Goal: Task Accomplishment & Management: Use online tool/utility

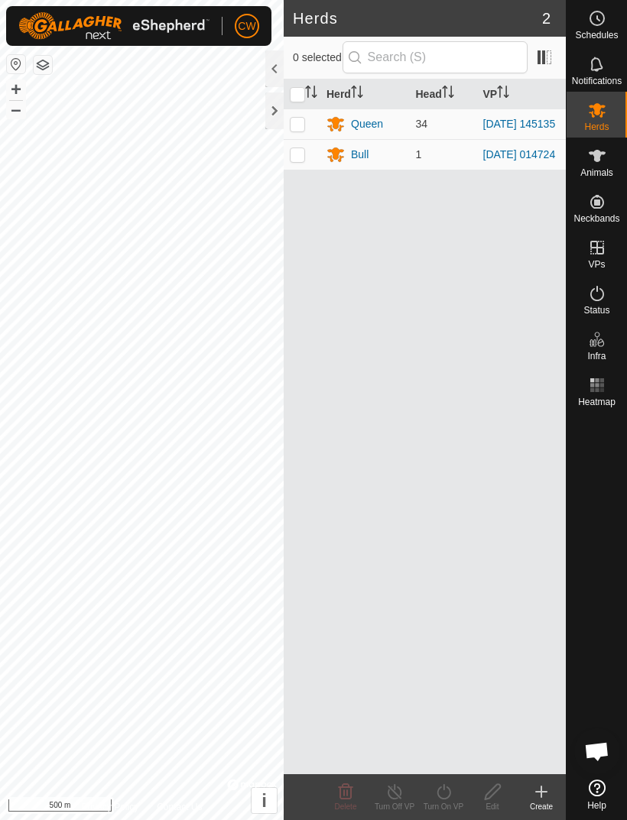
click at [305, 135] on td at bounding box center [301, 123] width 37 height 31
checkbox input "true"
click at [309, 165] on td at bounding box center [301, 154] width 37 height 31
checkbox input "true"
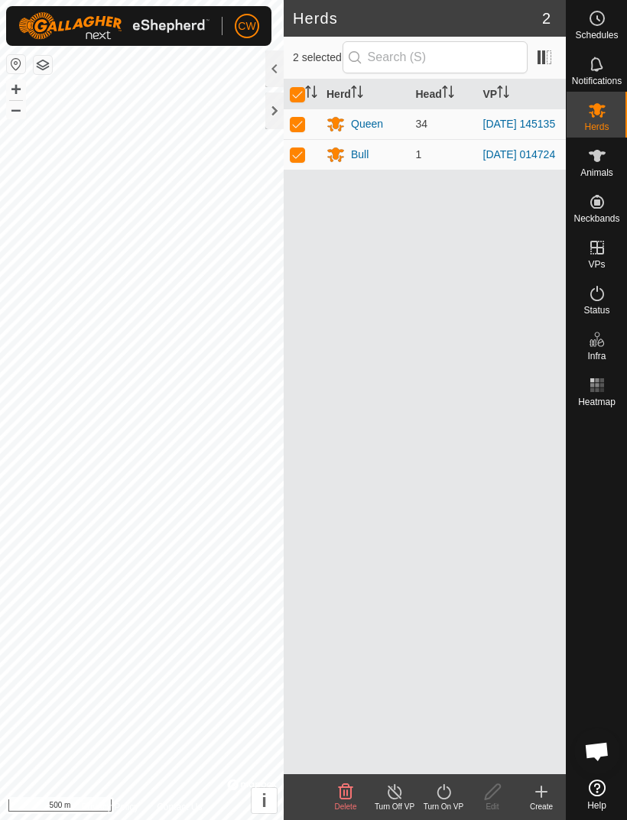
click at [448, 796] on icon at bounding box center [443, 791] width 14 height 15
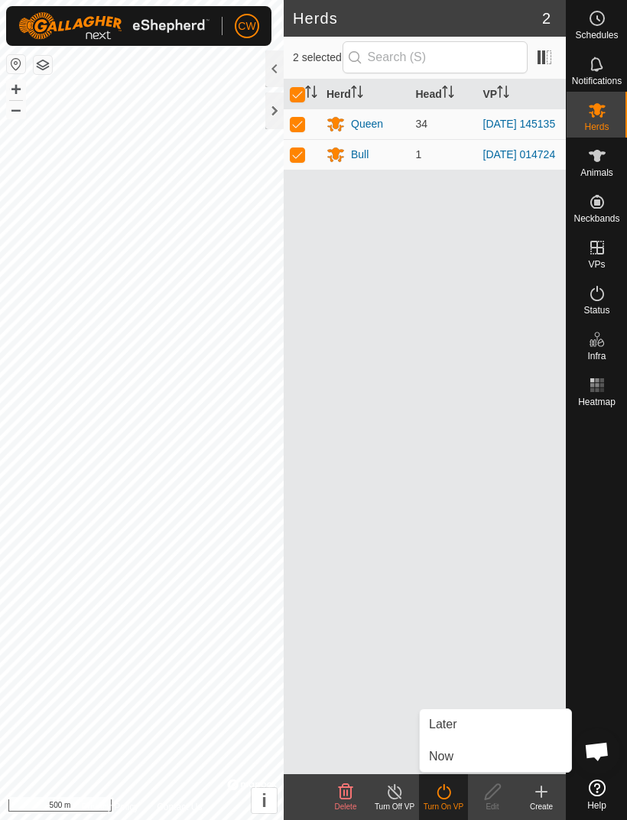
click at [463, 756] on link "Now" at bounding box center [494, 756] width 151 height 31
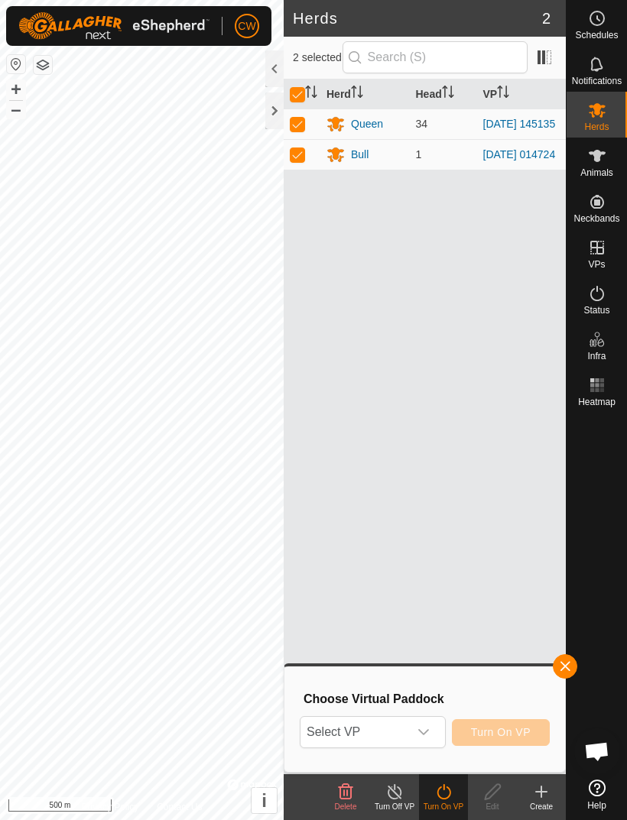
click at [433, 730] on div "dropdown trigger" at bounding box center [423, 732] width 31 height 31
click at [425, 727] on icon "dropdown trigger" at bounding box center [423, 732] width 12 height 12
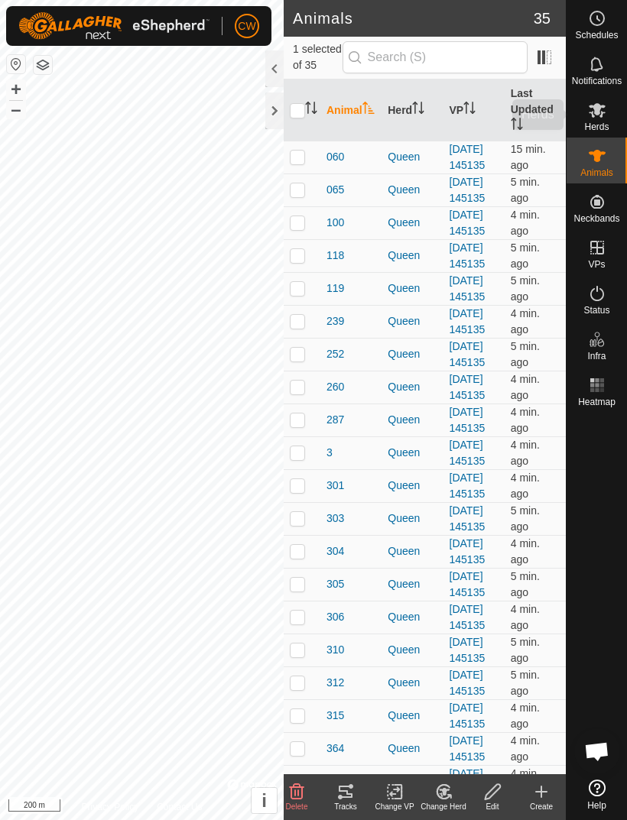
click at [601, 115] on icon at bounding box center [596, 110] width 17 height 15
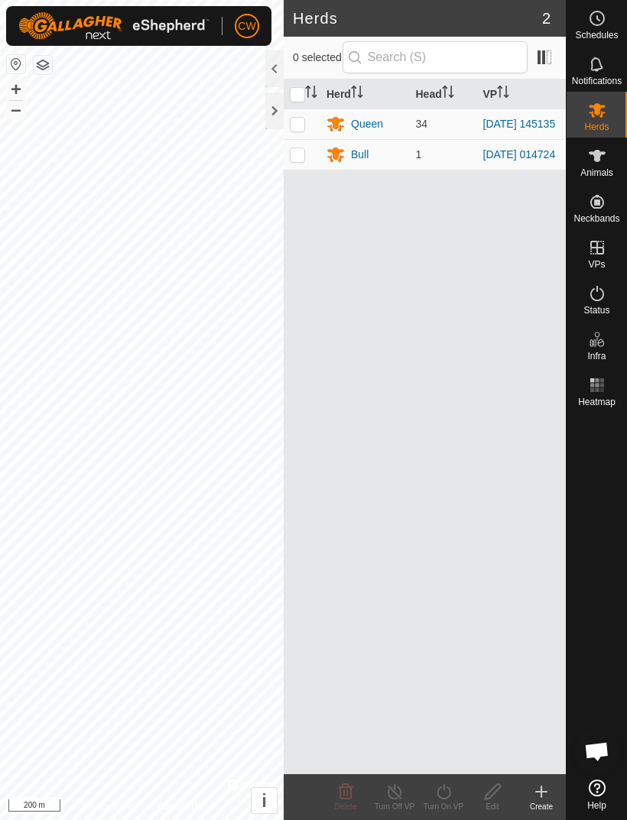
click at [309, 128] on td at bounding box center [301, 123] width 37 height 31
checkbox input "true"
click at [306, 160] on td at bounding box center [301, 154] width 37 height 31
checkbox input "true"
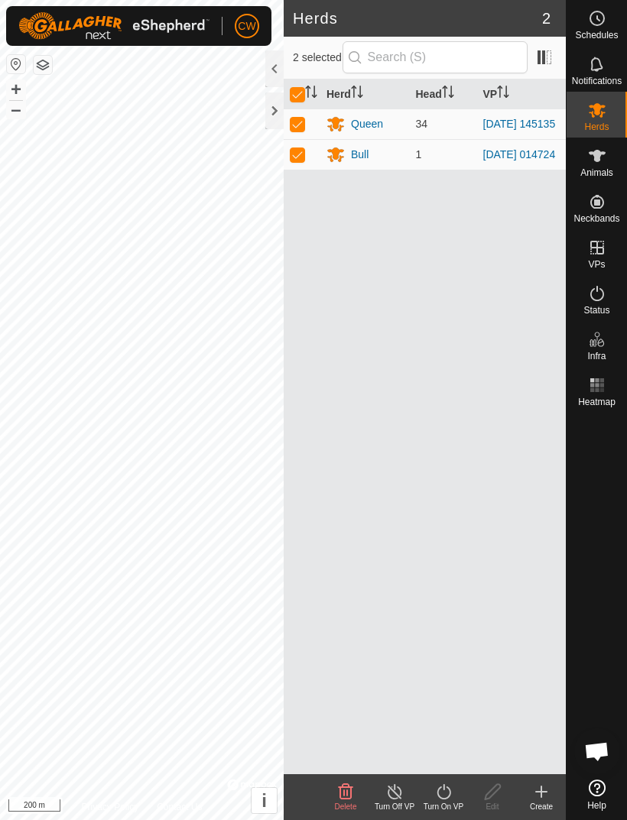
click at [445, 790] on icon at bounding box center [443, 791] width 19 height 18
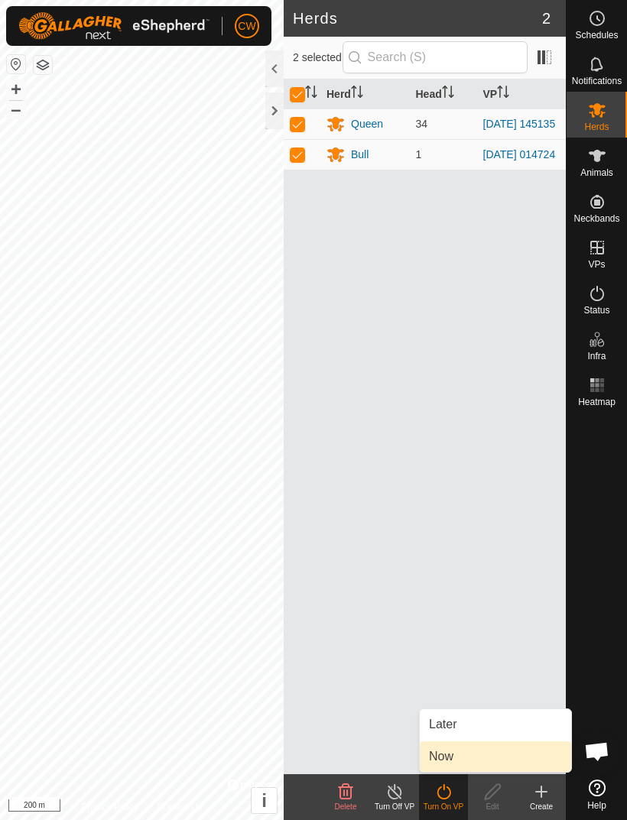
click at [462, 756] on link "Now" at bounding box center [494, 756] width 151 height 31
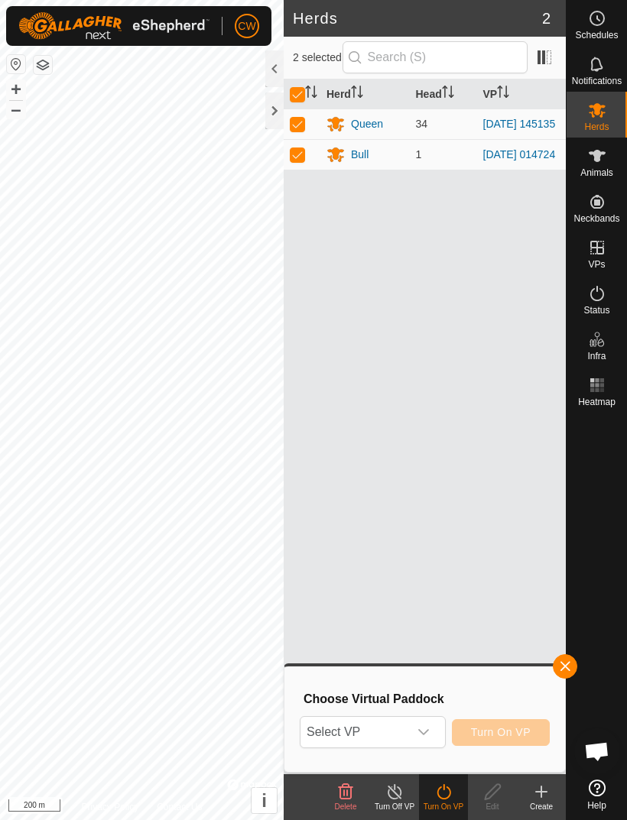
click at [435, 728] on div "dropdown trigger" at bounding box center [423, 732] width 31 height 31
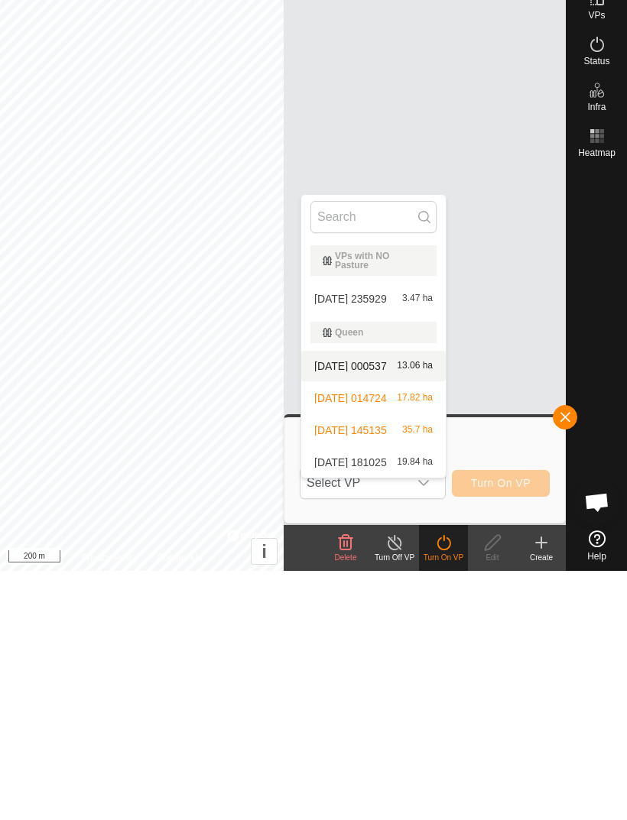
click at [417, 606] on div "[DATE] 000537 13.06 ha" at bounding box center [373, 615] width 126 height 18
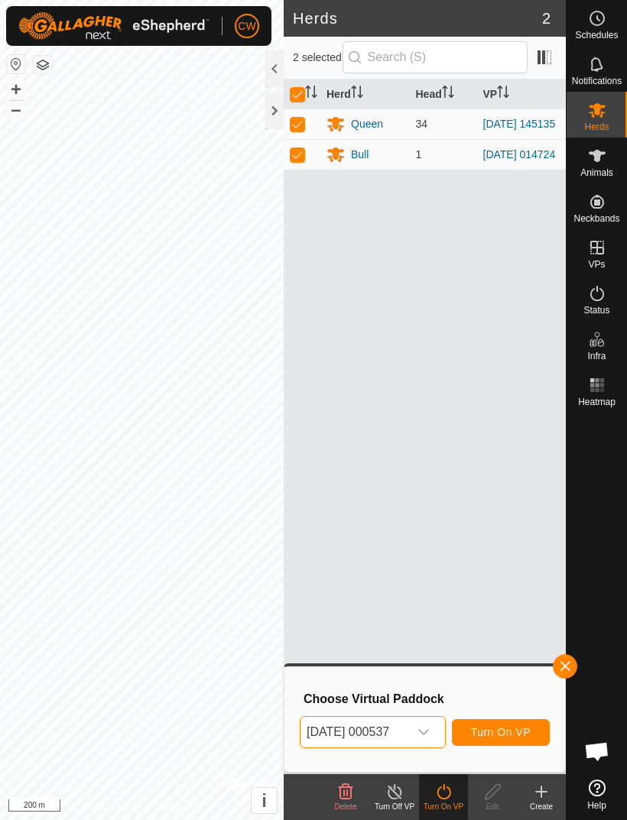
click at [439, 730] on div "dropdown trigger" at bounding box center [423, 732] width 31 height 31
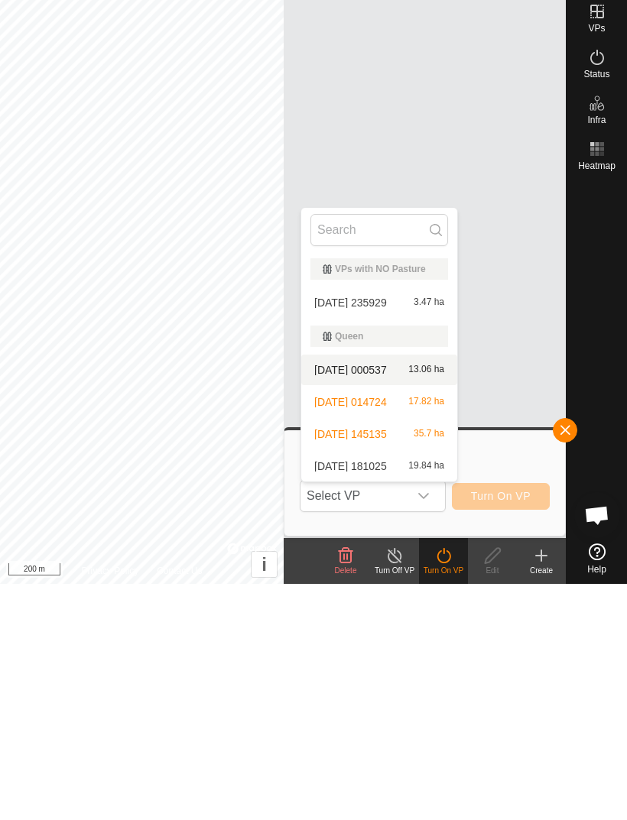
click at [439, 716] on p-select "Select VP VPs with NO Pasture [DATE] 235929 3.47 ha Queen [DATE] 000537 13.06 h…" at bounding box center [373, 732] width 146 height 32
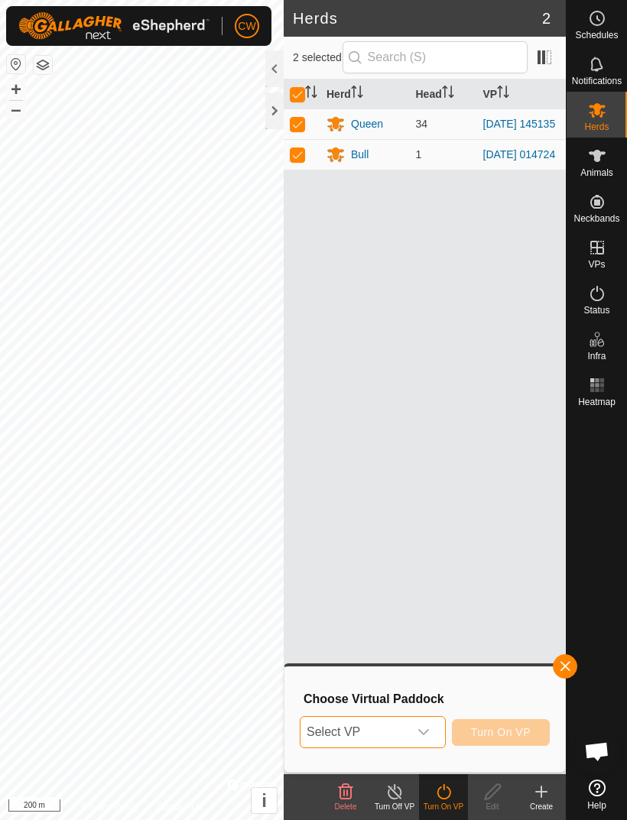
click at [439, 727] on p-select "Select VP" at bounding box center [373, 732] width 146 height 32
click at [426, 725] on div "dropdown trigger" at bounding box center [423, 732] width 31 height 31
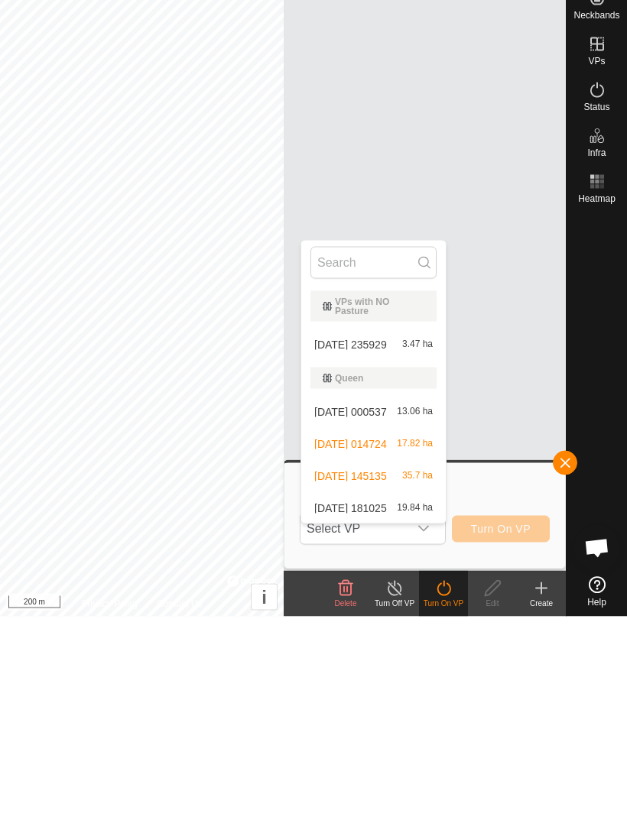
click at [387, 610] on span "[DATE] 000537" at bounding box center [350, 615] width 73 height 11
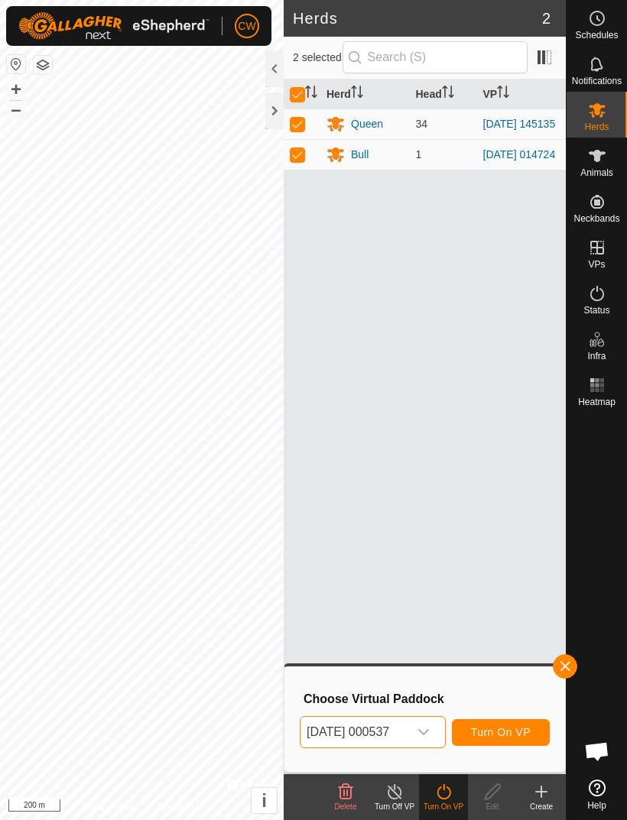
click at [565, 661] on span "button" at bounding box center [565, 666] width 12 height 12
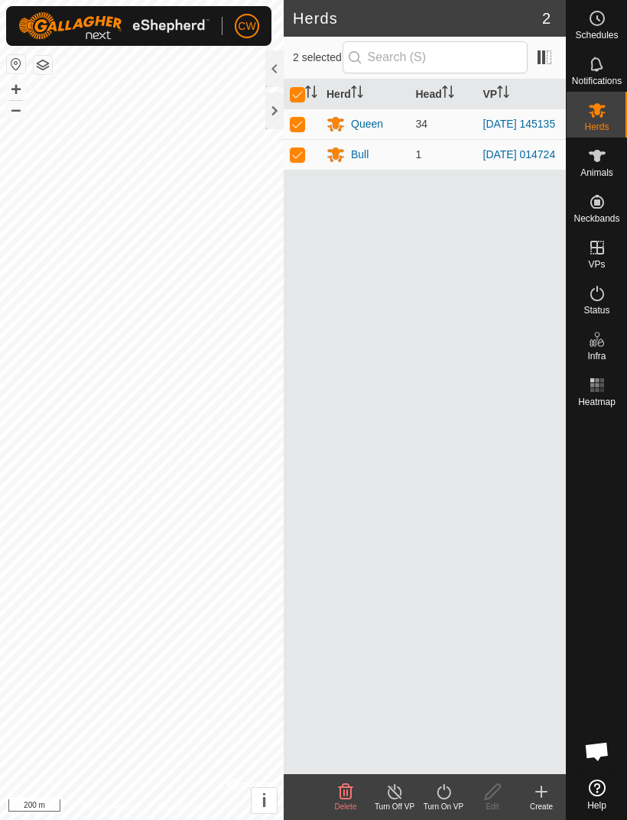
click at [448, 792] on icon at bounding box center [443, 791] width 19 height 18
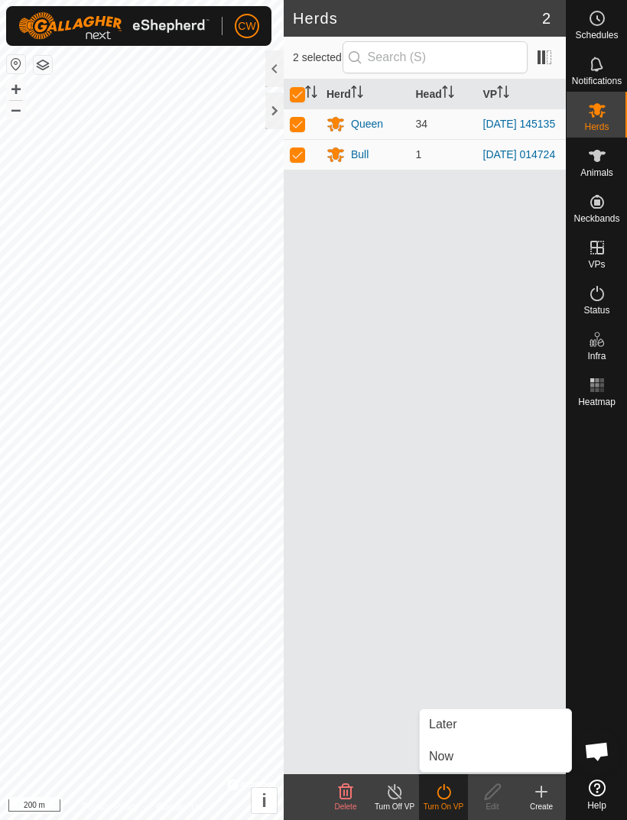
click at [466, 757] on link "Now" at bounding box center [494, 756] width 151 height 31
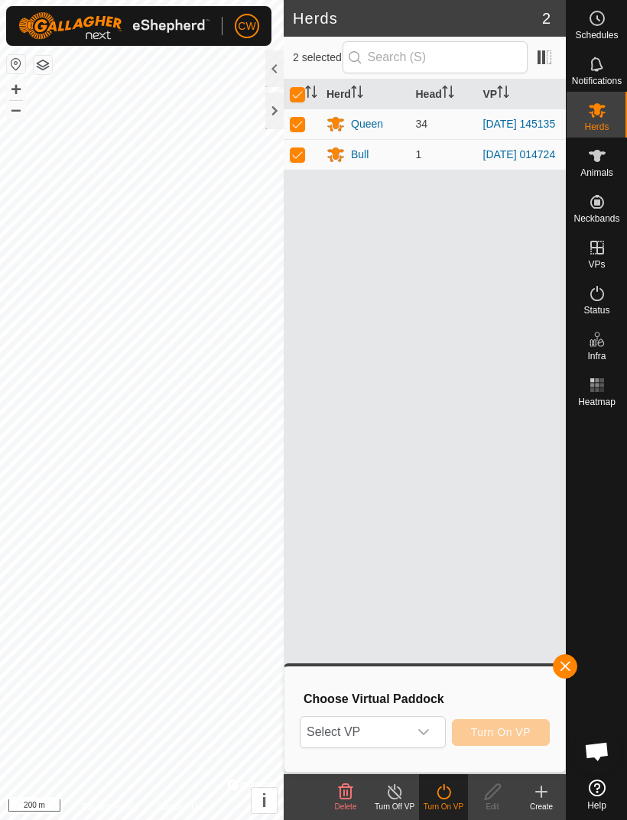
click at [430, 730] on div "dropdown trigger" at bounding box center [423, 732] width 31 height 31
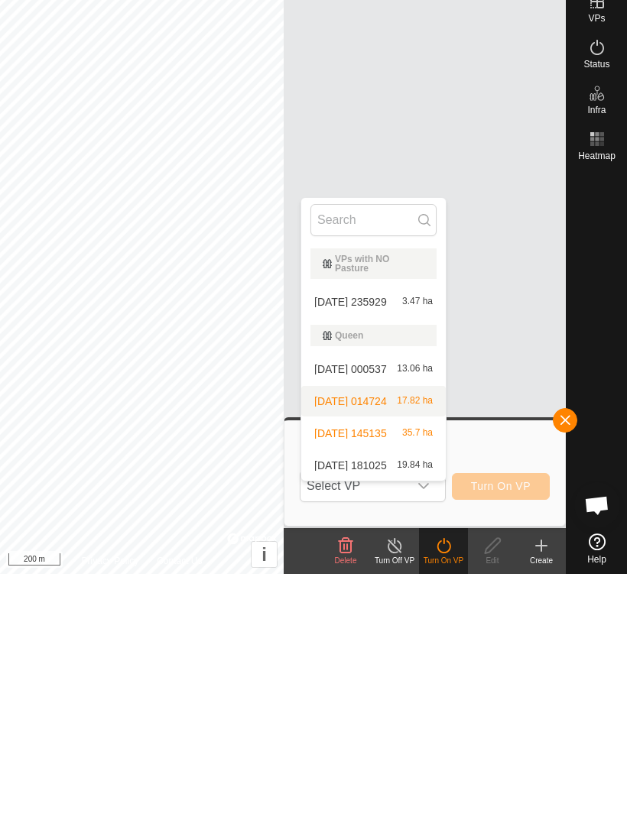
click at [410, 642] on span "17.82 ha" at bounding box center [415, 647] width 36 height 11
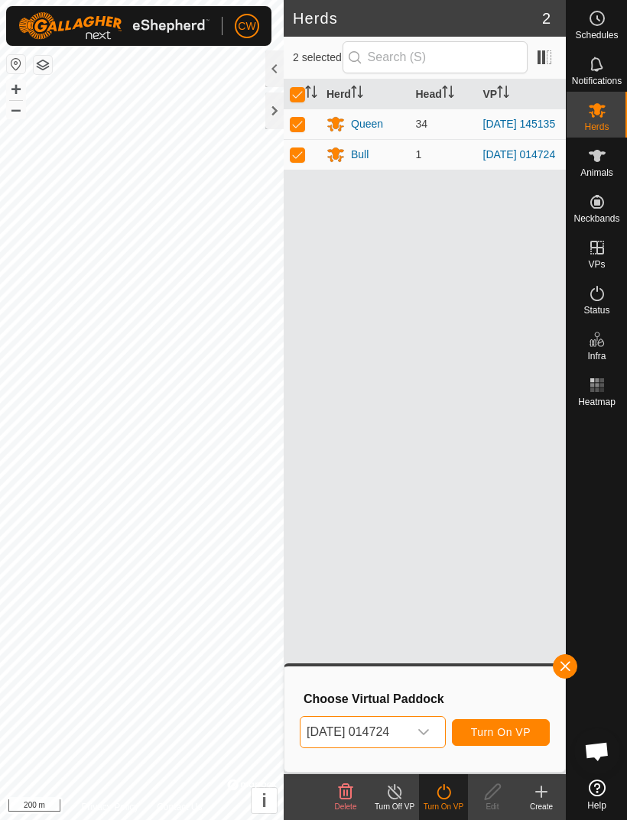
click at [515, 727] on span "Turn On VP" at bounding box center [501, 732] width 60 height 12
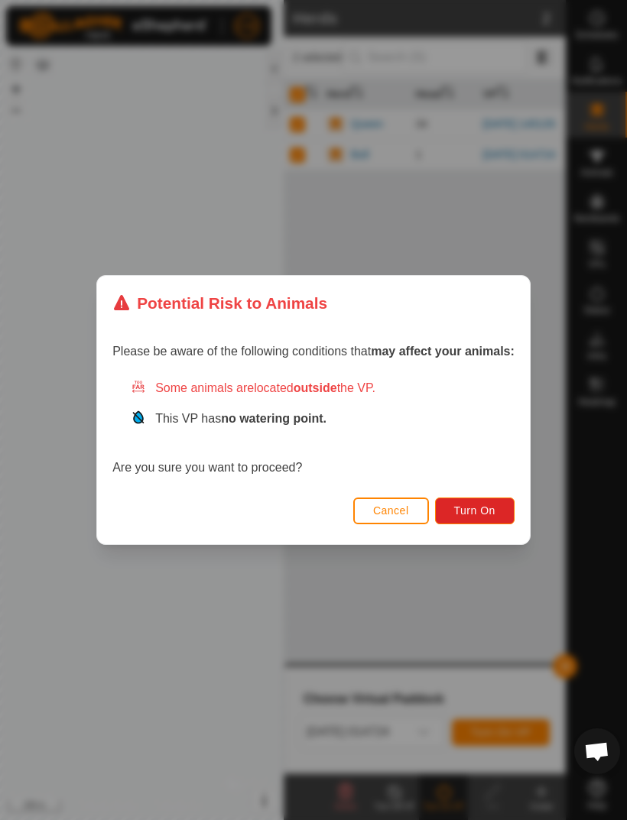
click at [491, 515] on span "Turn On" at bounding box center [474, 510] width 41 height 12
